Goal: Information Seeking & Learning: Learn about a topic

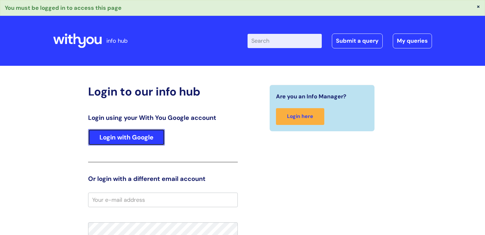
click at [133, 138] on link "Login with Google" at bounding box center [126, 137] width 77 height 16
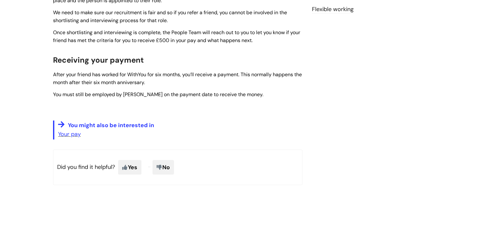
scroll to position [296, 0]
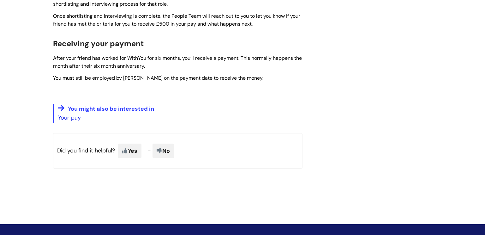
click at [72, 119] on link "Your pay" at bounding box center [69, 118] width 23 height 8
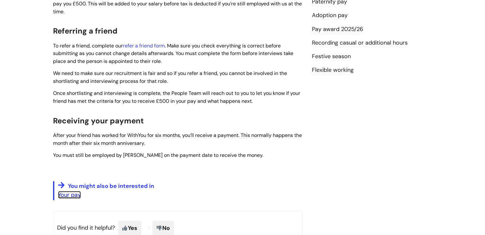
scroll to position [0, 0]
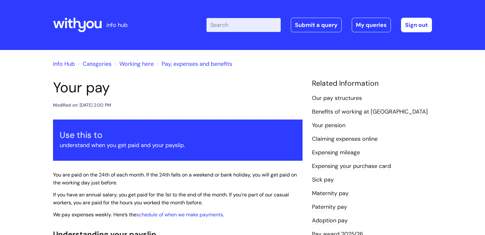
click at [249, 23] on input "Enter your search term here..." at bounding box center [244, 25] width 74 height 14
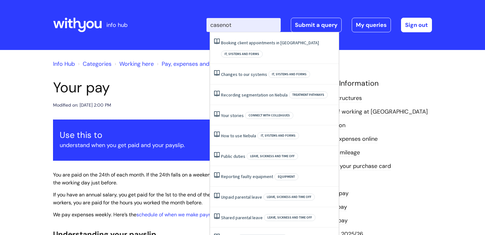
type input "casenote"
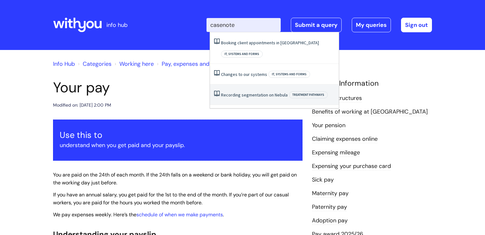
click at [248, 92] on link "Recording segmentation on Nebula" at bounding box center [254, 95] width 67 height 6
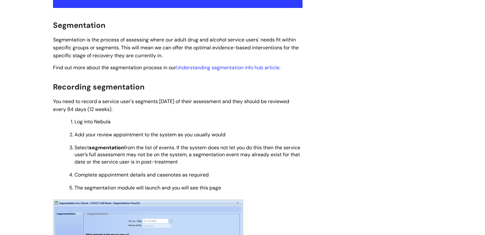
scroll to position [112, 0]
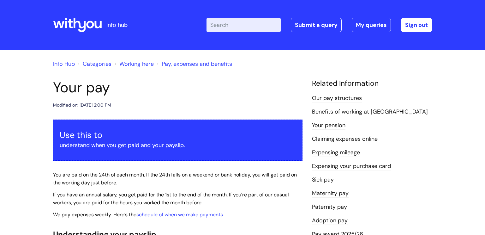
click at [228, 27] on input "Enter your search term here..." at bounding box center [244, 25] width 74 height 14
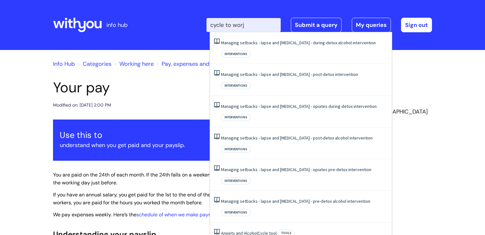
type input "cycle to wor"
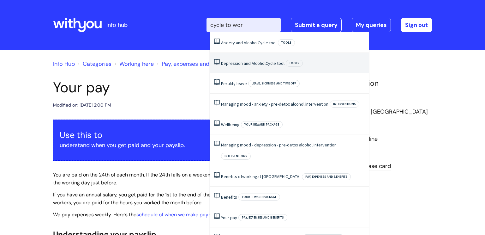
click at [255, 64] on link "Depression and Alcohol Cycle tool" at bounding box center [253, 63] width 64 height 6
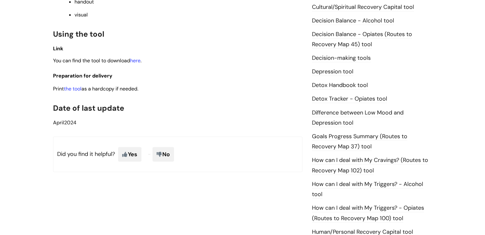
scroll to position [317, 0]
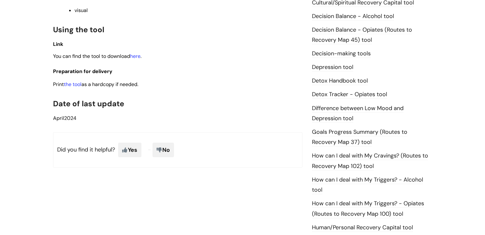
click at [363, 155] on link "How can I deal with My Cravings? (Routes to Recovery Map 102) tool" at bounding box center [370, 161] width 116 height 18
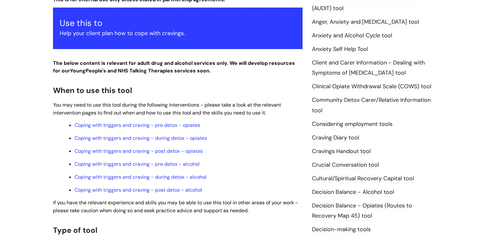
scroll to position [161, 0]
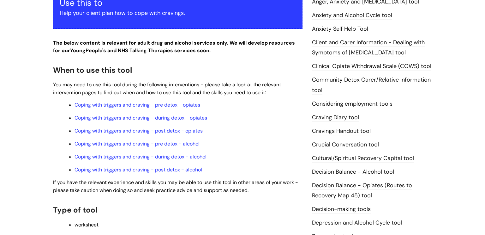
click at [361, 170] on link "Decision Balance - Alcohol tool" at bounding box center [353, 172] width 82 height 8
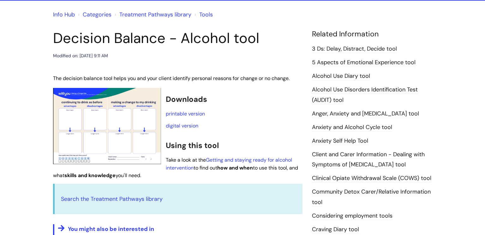
scroll to position [53, 0]
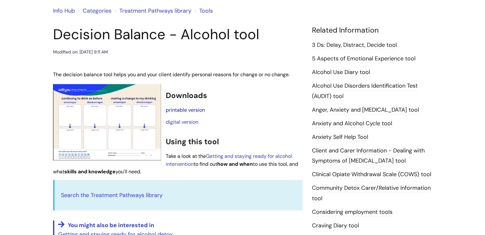
click at [185, 109] on link "printable version" at bounding box center [185, 110] width 39 height 7
